Goal: Navigation & Orientation: Find specific page/section

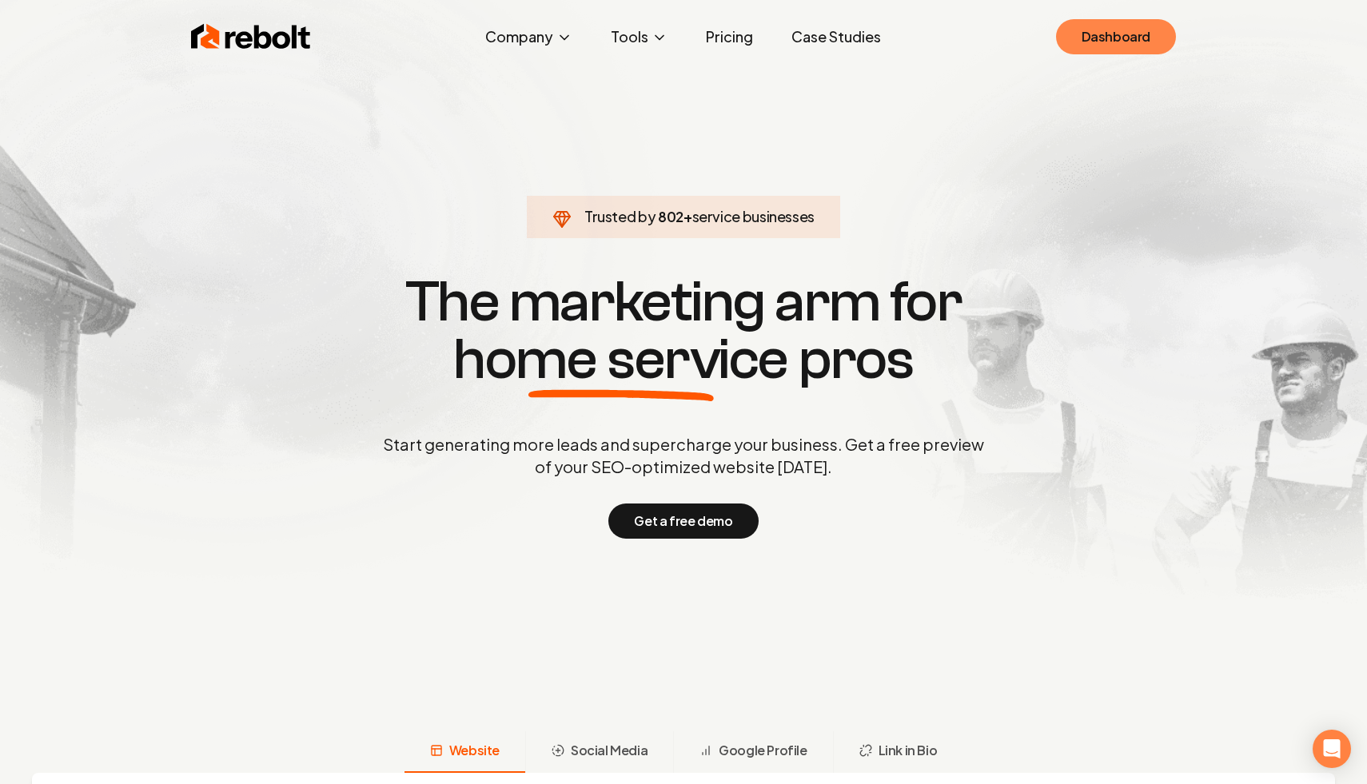
click at [1065, 41] on link "Dashboard" at bounding box center [1116, 36] width 120 height 35
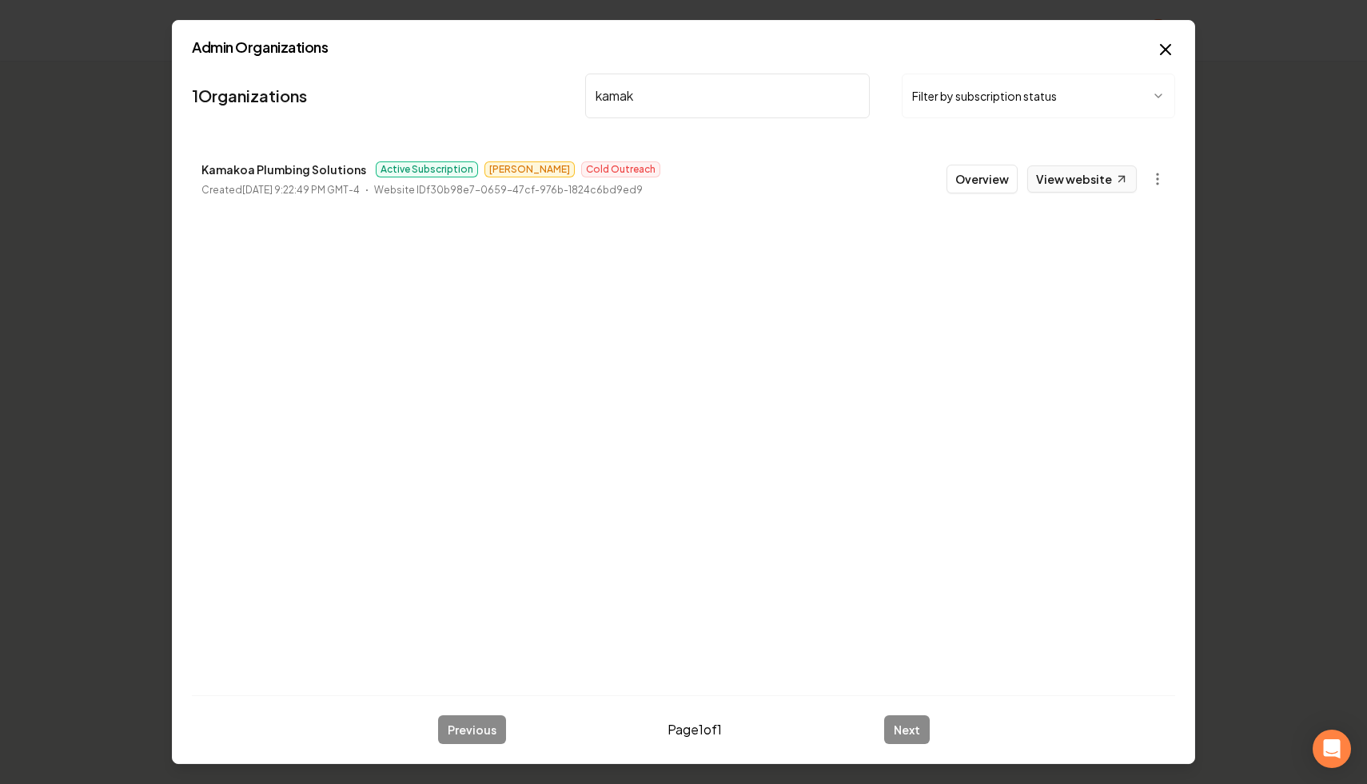
type input "kamak"
click at [1120, 172] on icon at bounding box center [1122, 179] width 14 height 14
click at [963, 169] on button "Overview" at bounding box center [981, 179] width 71 height 29
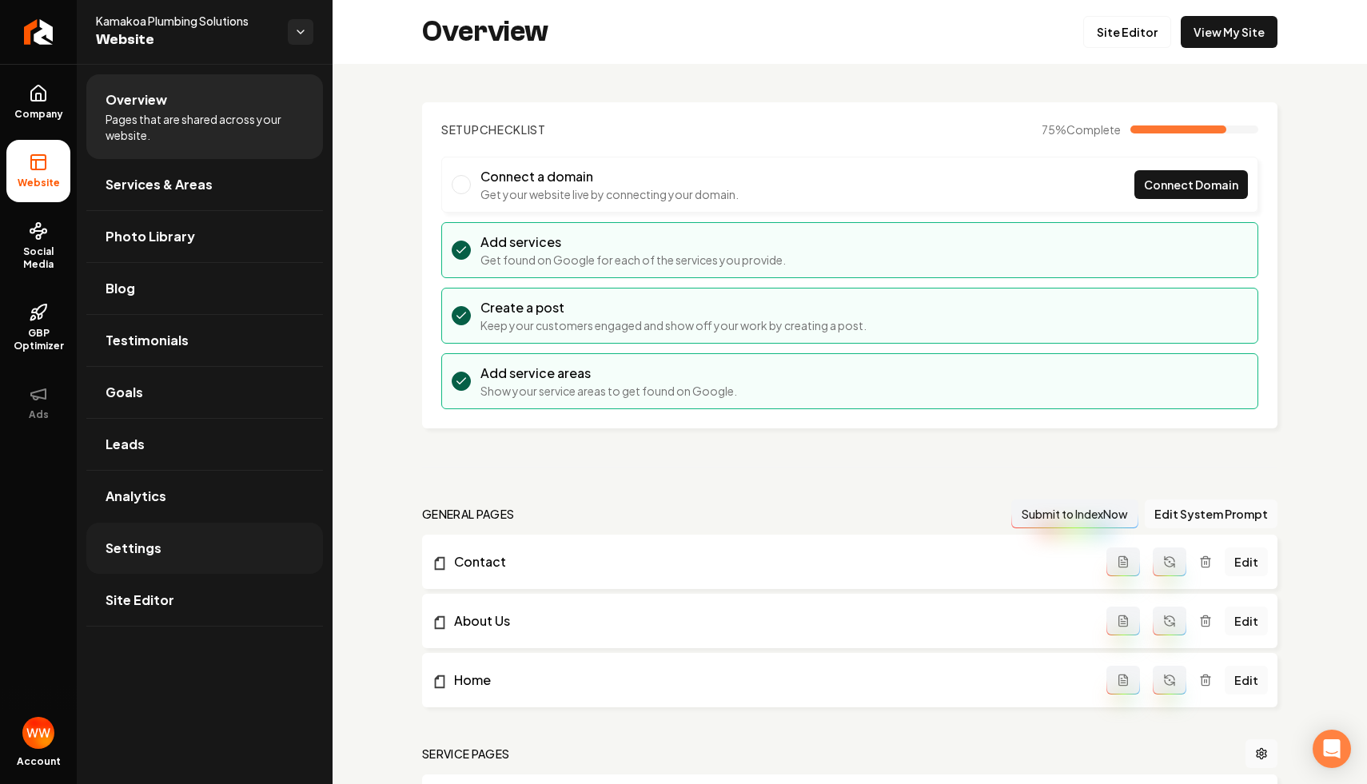
click at [205, 551] on link "Settings" at bounding box center [204, 548] width 237 height 51
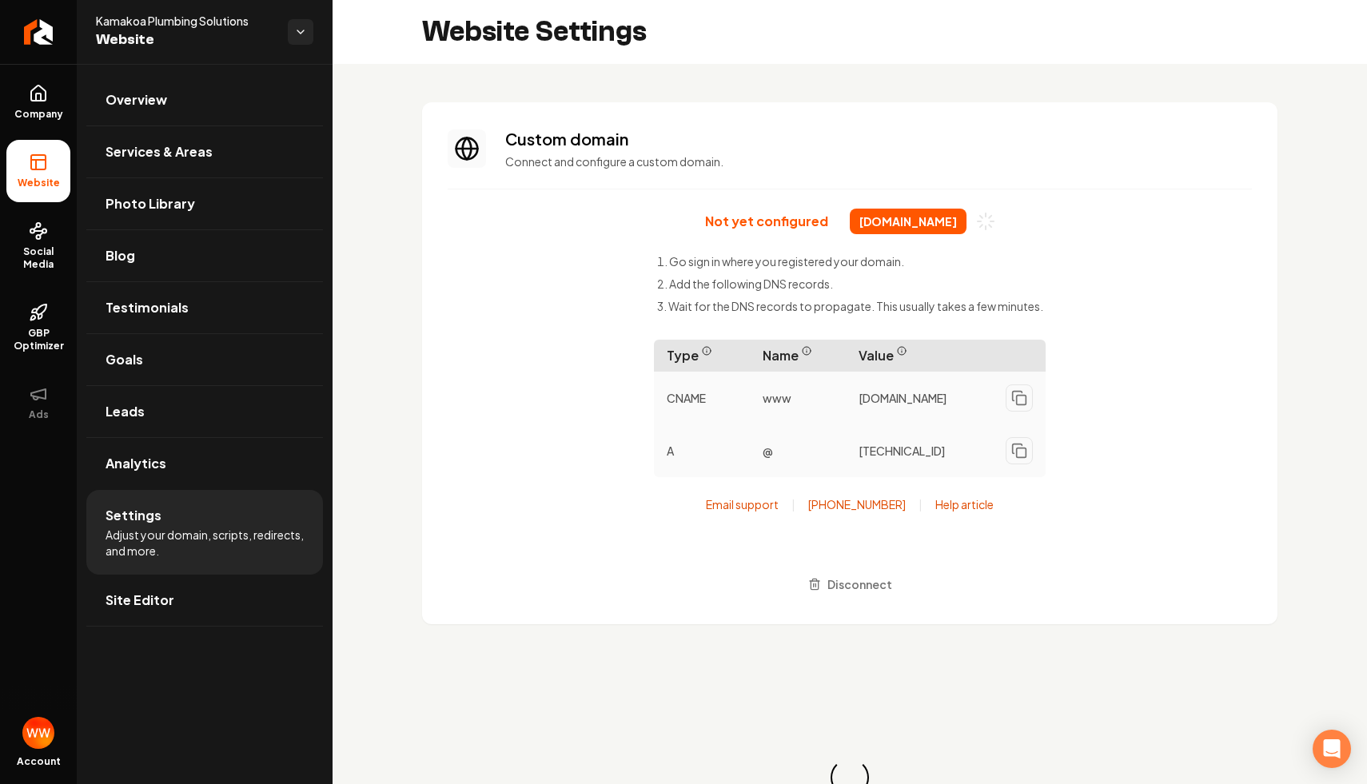
scroll to position [129, 0]
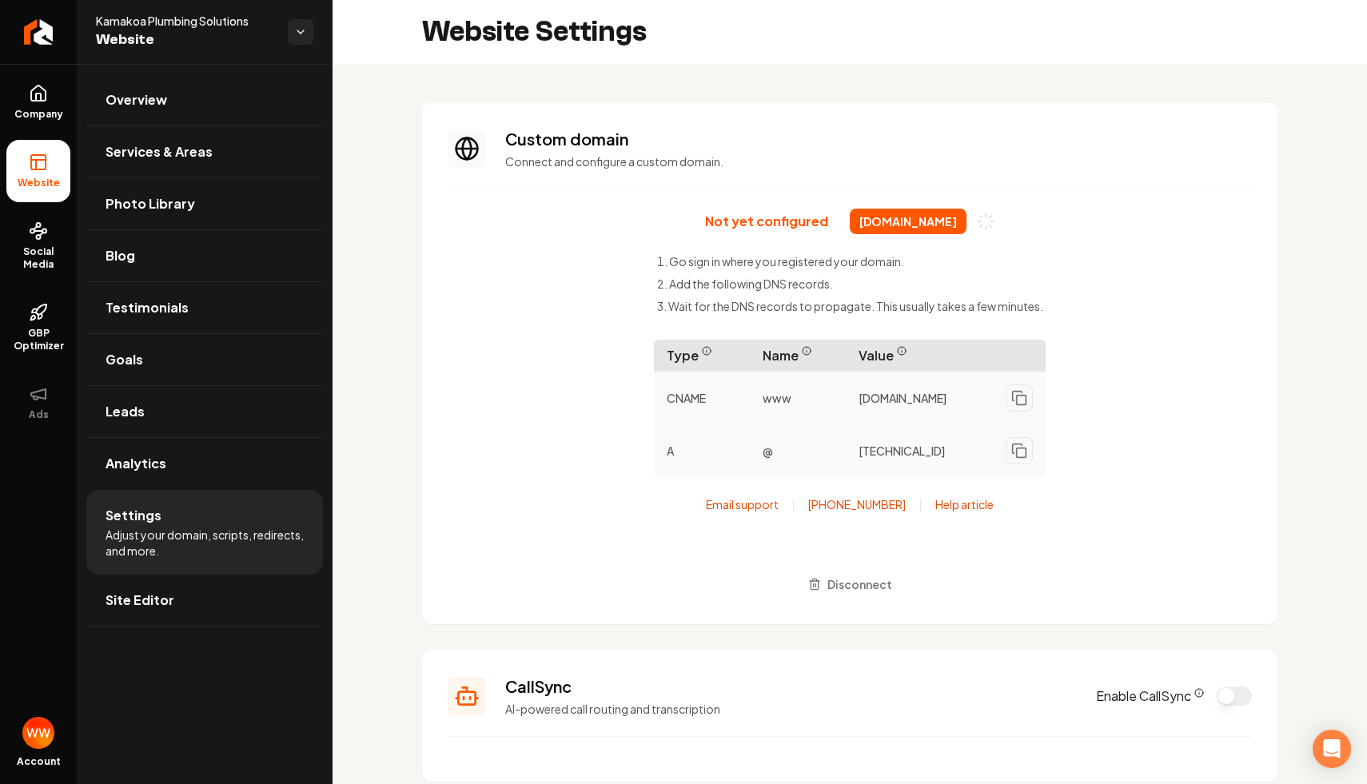
drag, startPoint x: 962, startPoint y: 406, endPoint x: 905, endPoint y: 385, distance: 61.2
click at [905, 390] on span "[DOMAIN_NAME]" at bounding box center [902, 398] width 88 height 16
click at [1199, 327] on div "Not yet configured [DOMAIN_NAME] Go sign in where you registered your domain. A…" at bounding box center [850, 404] width 804 height 390
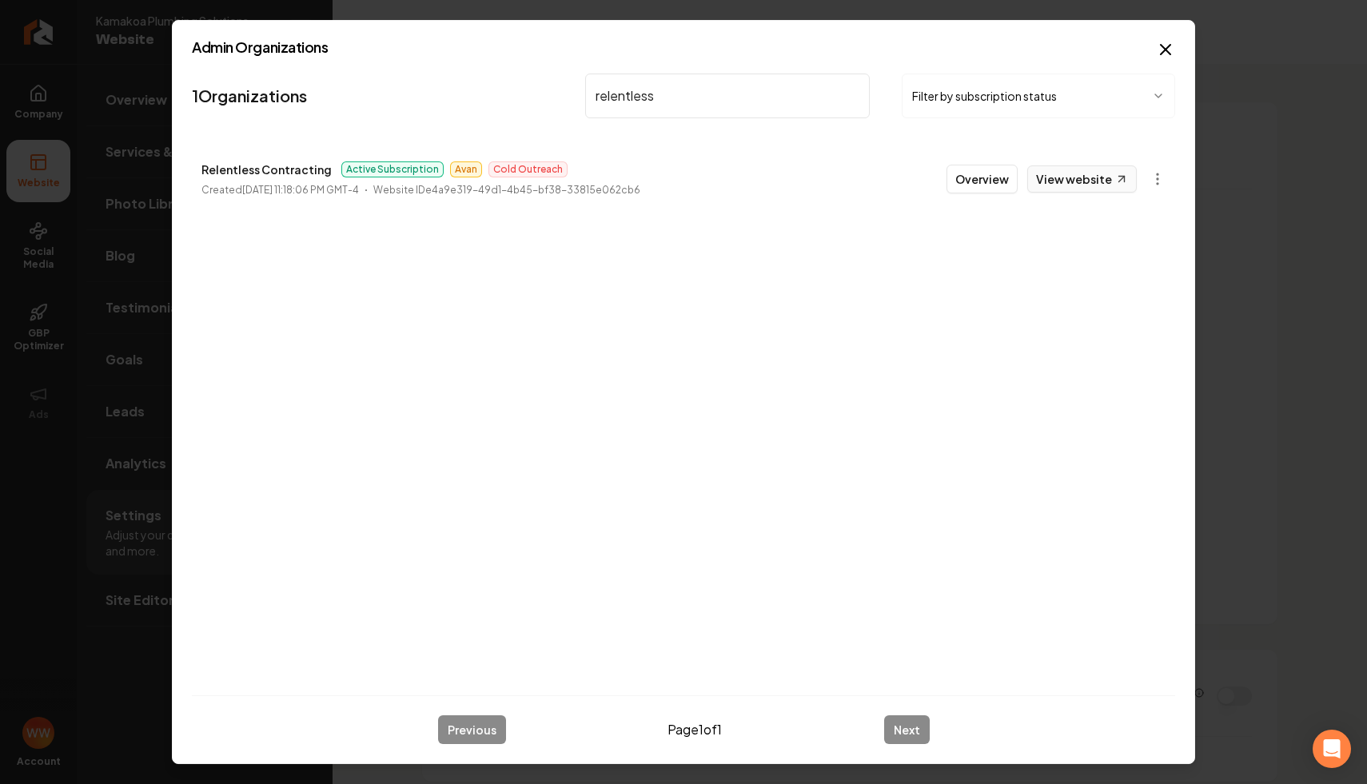
click at [1090, 165] on link "View website" at bounding box center [1081, 178] width 109 height 27
click at [687, 97] on input "relentless" at bounding box center [727, 96] width 284 height 45
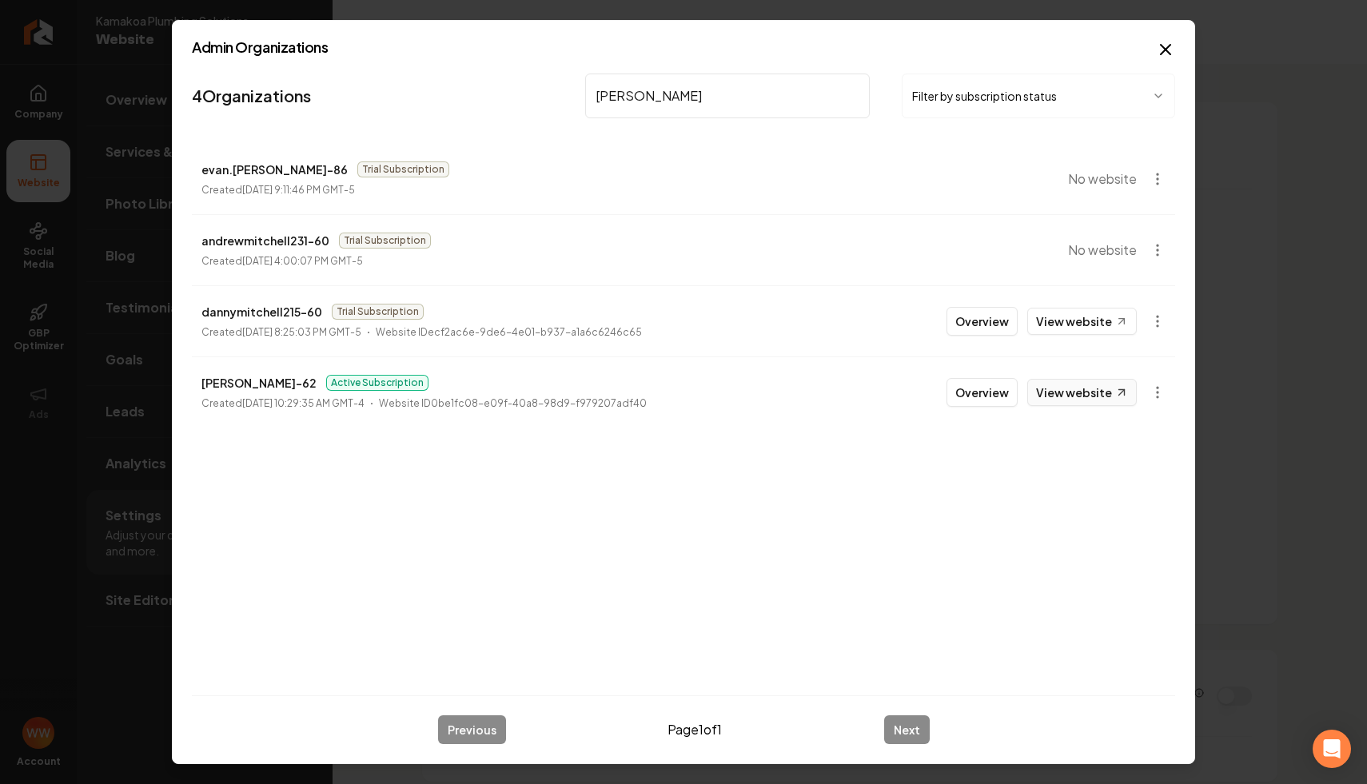
type input "[PERSON_NAME]"
click at [1091, 405] on link "View website" at bounding box center [1081, 392] width 109 height 27
